Goal: Task Accomplishment & Management: Use online tool/utility

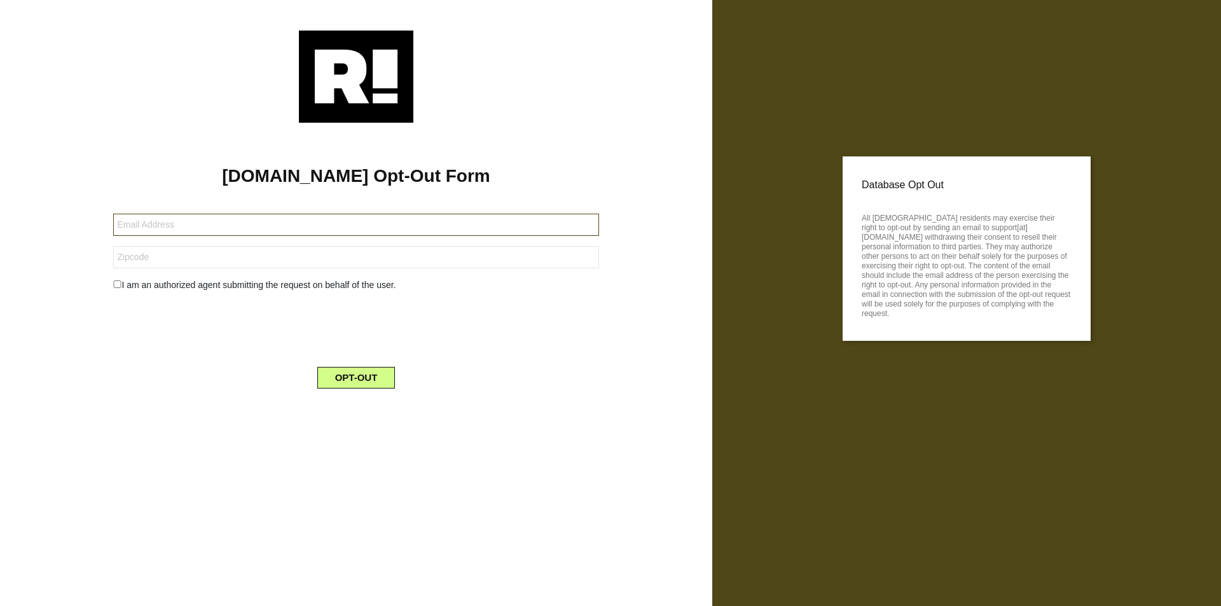
click at [356, 225] on input "text" at bounding box center [355, 225] width 485 height 22
type input "[EMAIL_ADDRESS][DOMAIN_NAME]"
click at [356, 257] on input "text" at bounding box center [355, 257] width 485 height 22
type input "90029"
click at [356, 378] on button "OPT-OUT" at bounding box center [356, 378] width 78 height 22
